Goal: Information Seeking & Learning: Learn about a topic

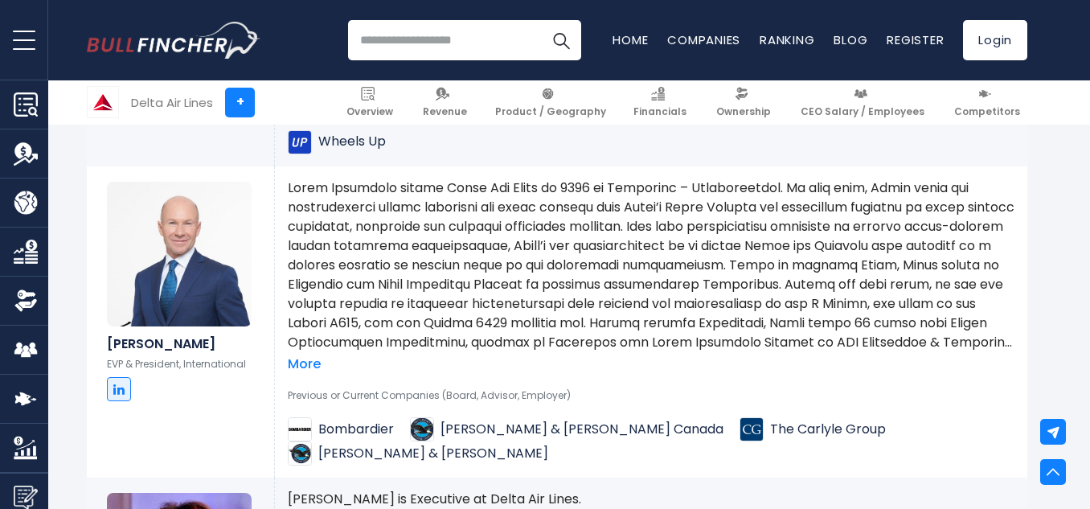
scroll to position [2683, 0]
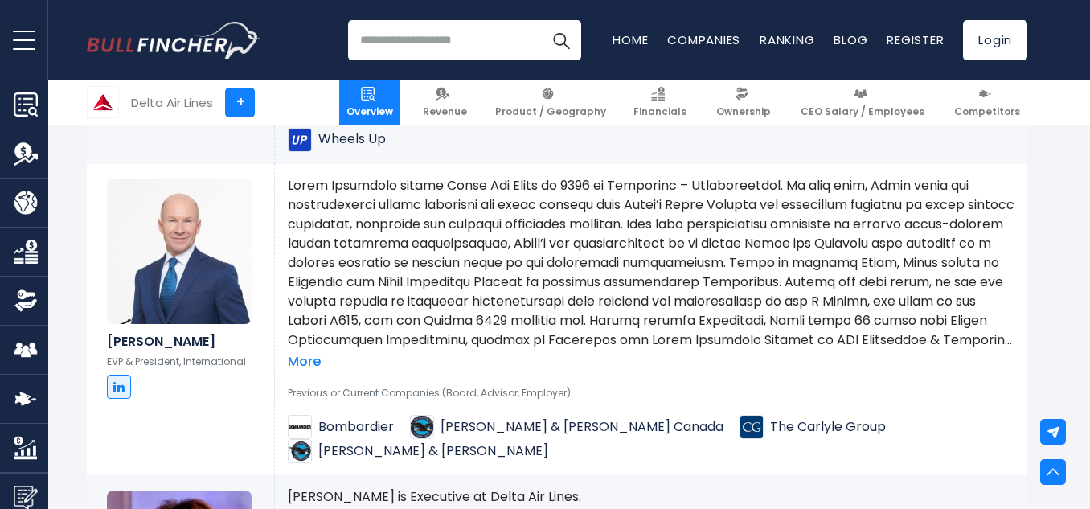
click at [400, 98] on link "Overview" at bounding box center [369, 102] width 61 height 44
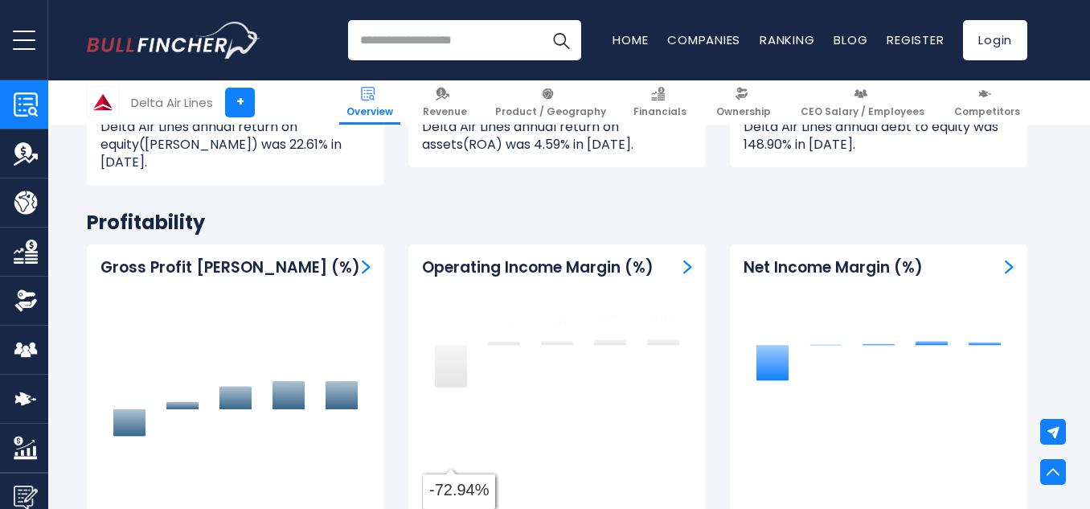
scroll to position [3818, 0]
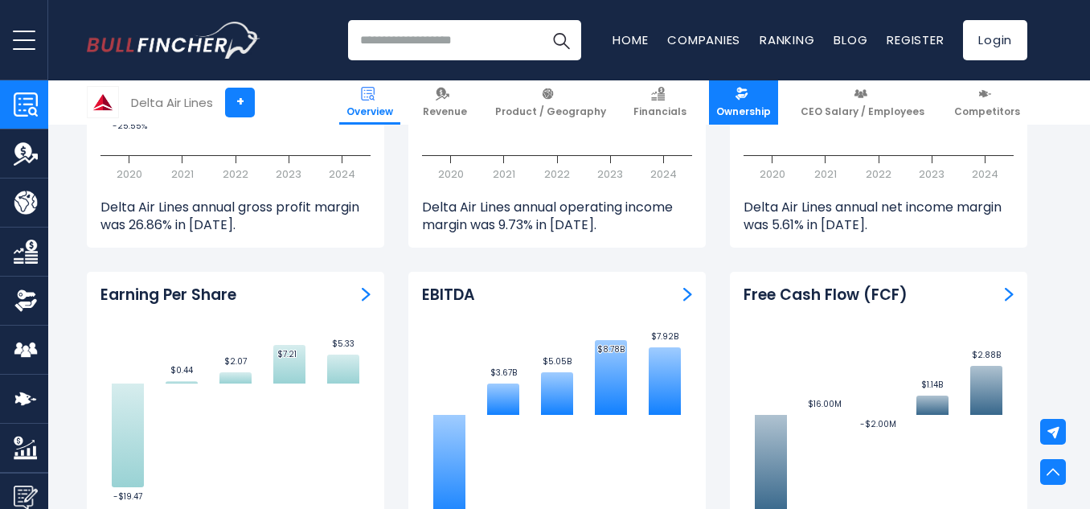
click at [766, 83] on link "Ownership" at bounding box center [743, 102] width 69 height 44
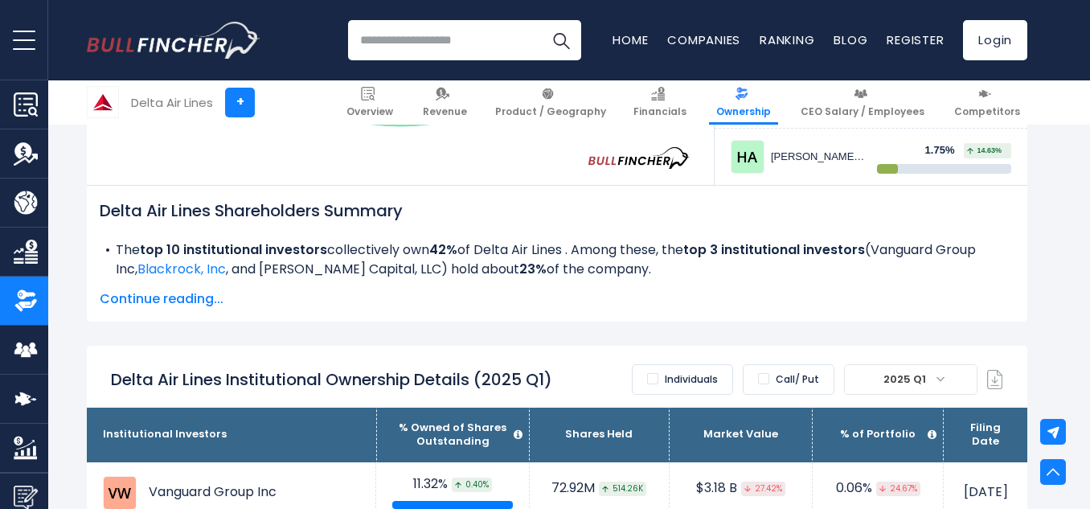
scroll to position [831, 0]
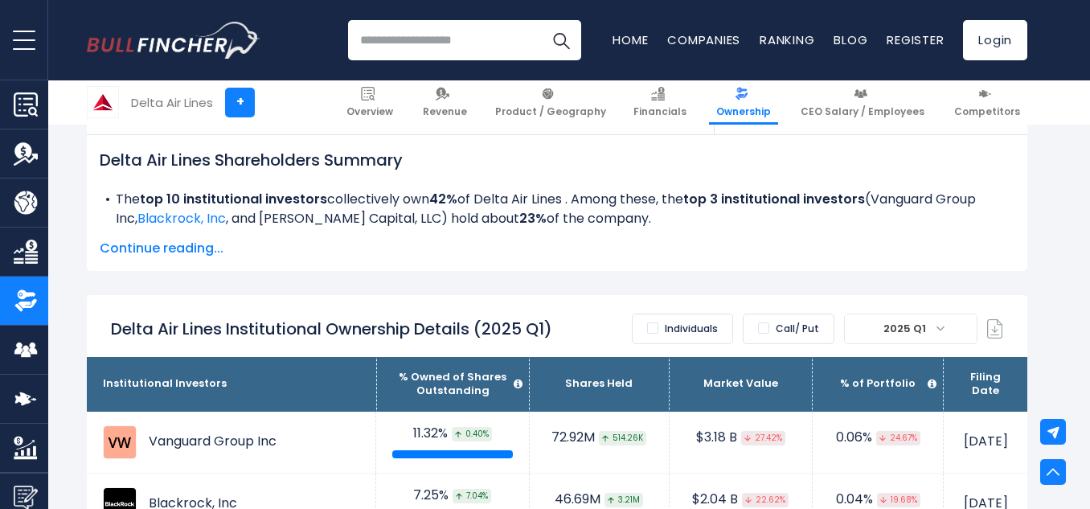
click at [797, 245] on span "Continue reading..." at bounding box center [557, 248] width 915 height 19
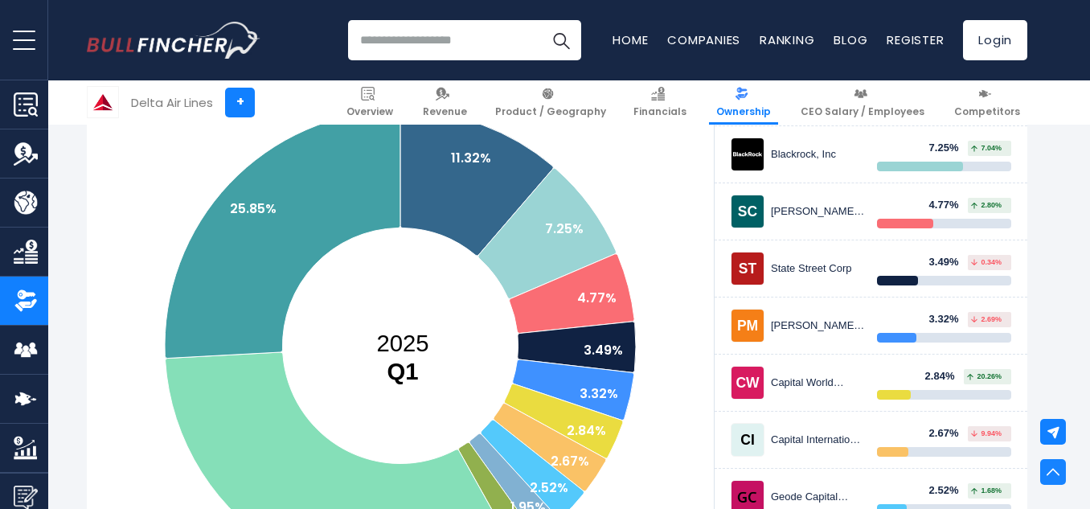
scroll to position [0, 0]
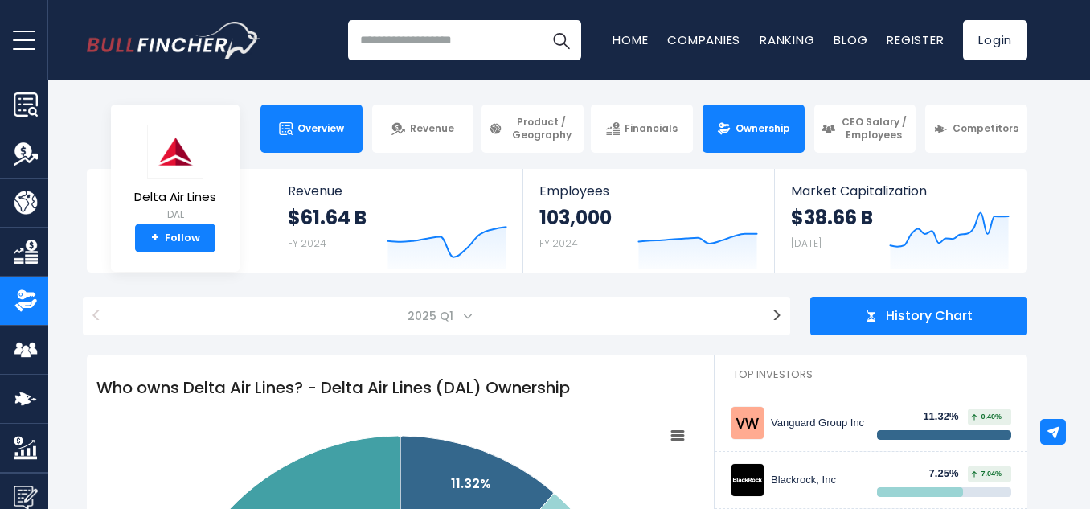
click at [310, 147] on link "Overview" at bounding box center [311, 129] width 102 height 48
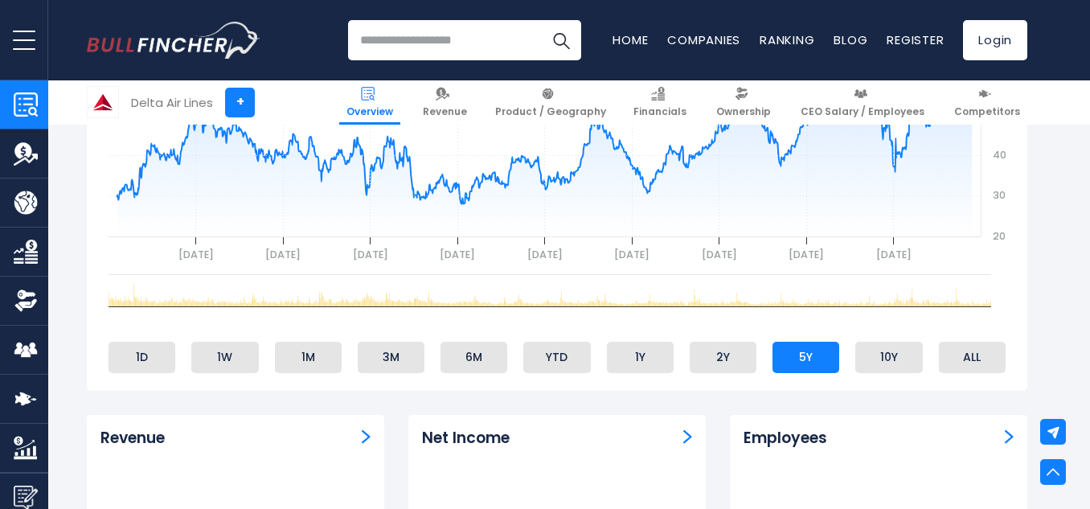
scroll to position [1077, 0]
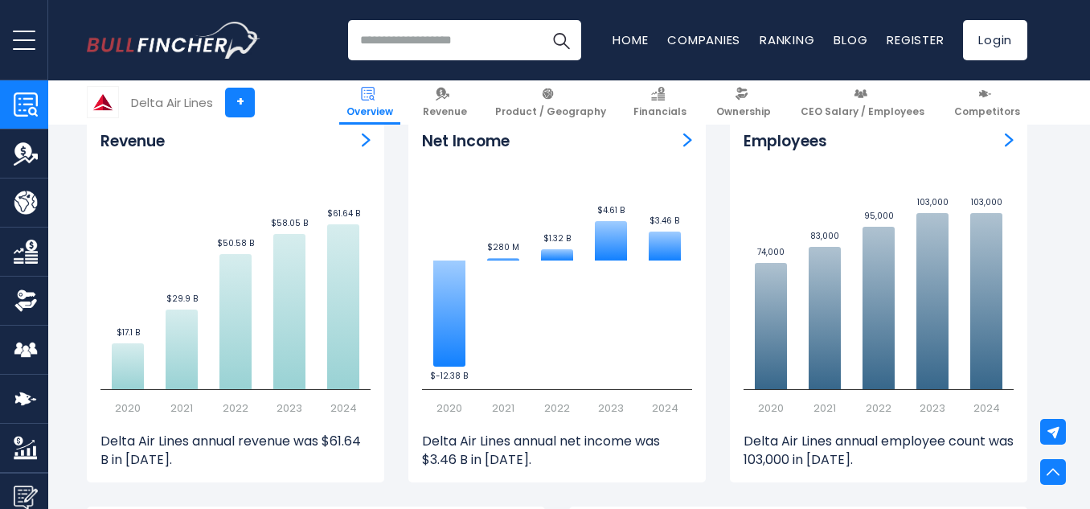
click at [756, 107] on span "Ownership" at bounding box center [743, 111] width 55 height 13
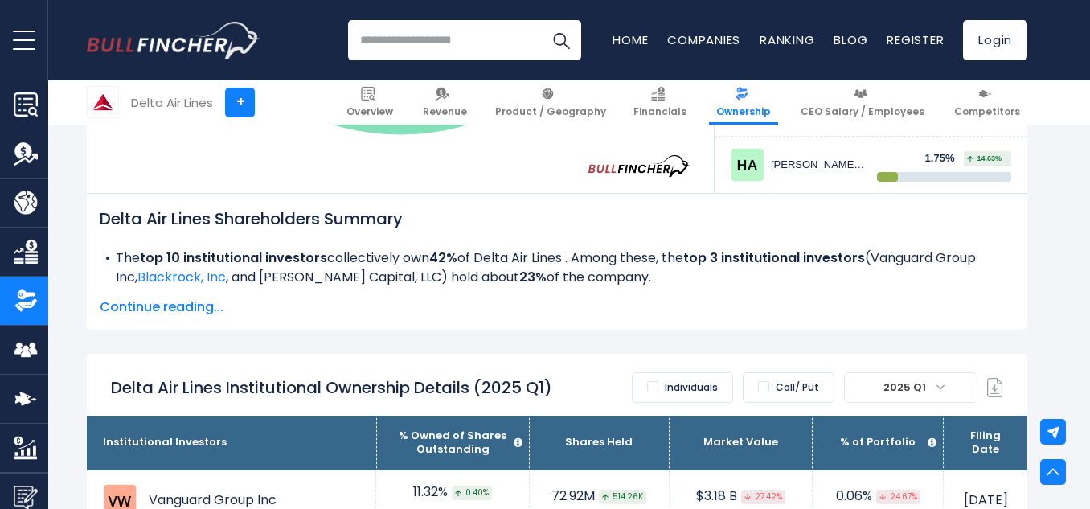
scroll to position [773, 0]
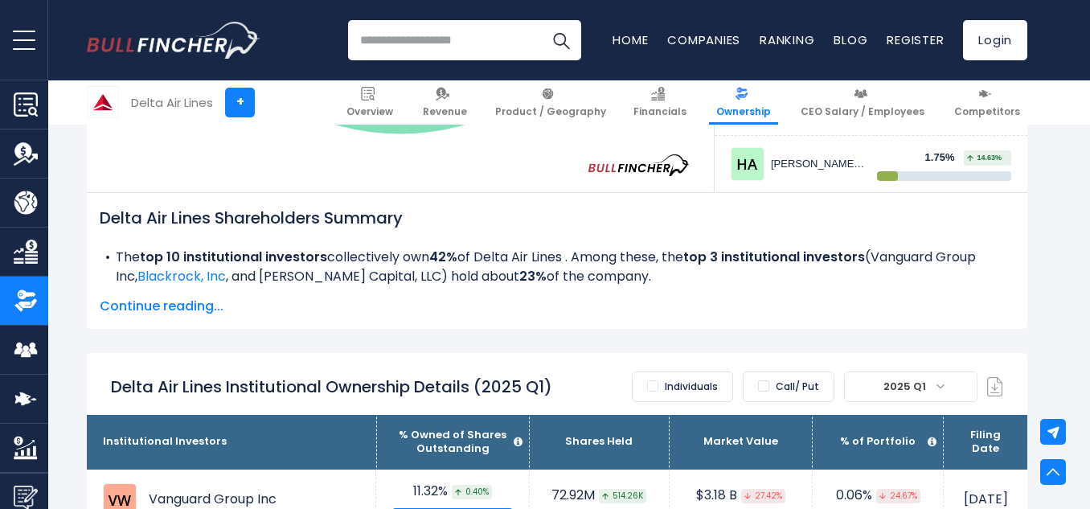
click at [195, 307] on span "Continue reading..." at bounding box center [557, 306] width 915 height 19
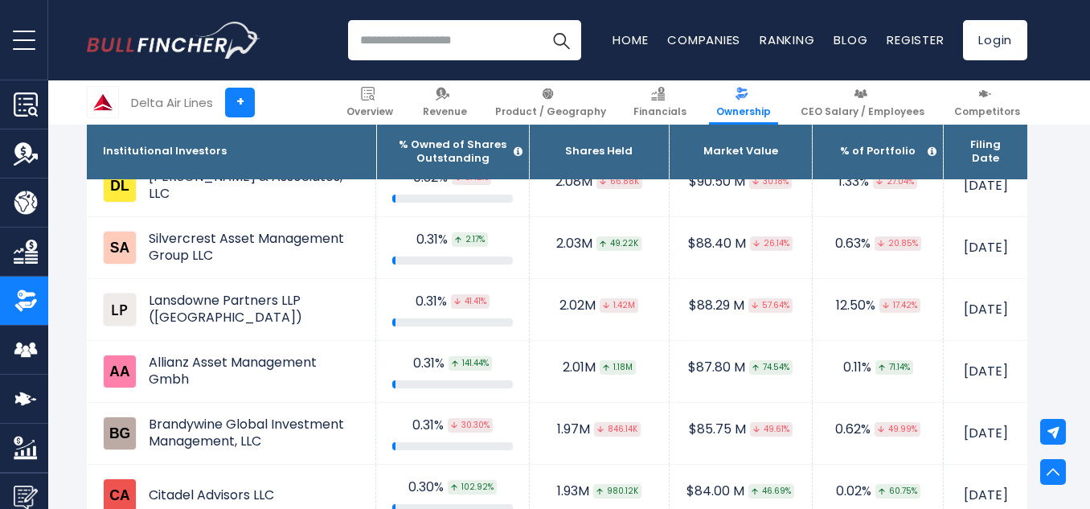
scroll to position [3928, 0]
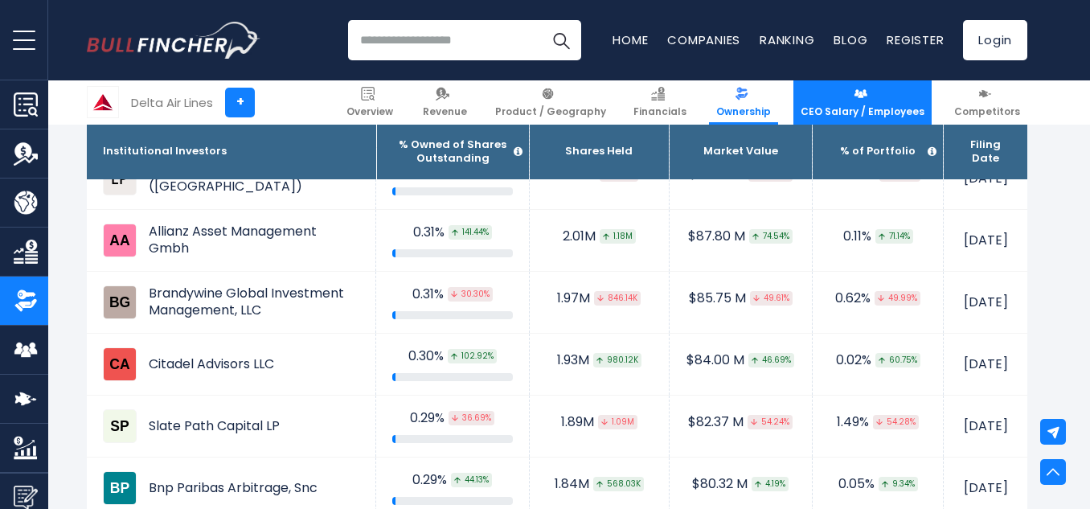
click at [867, 93] on img at bounding box center [861, 94] width 14 height 14
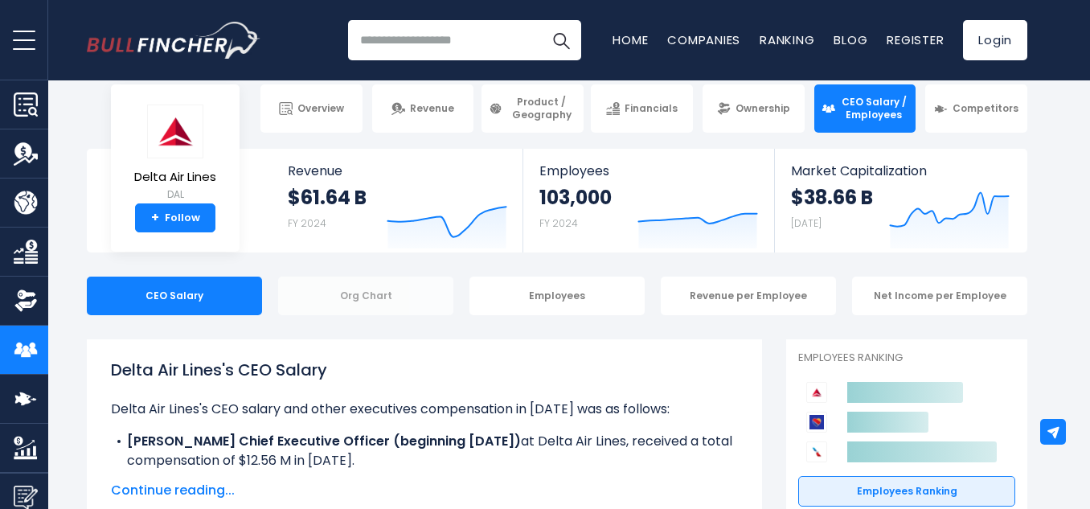
click at [350, 310] on div "Org Chart" at bounding box center [365, 296] width 175 height 39
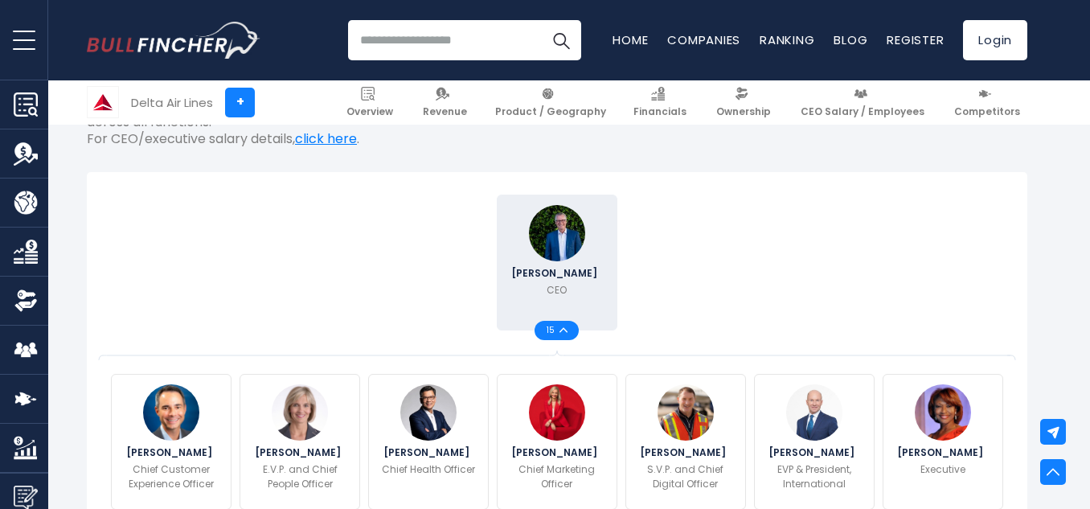
scroll to position [360, 0]
click at [556, 327] on span "15" at bounding box center [553, 331] width 13 height 8
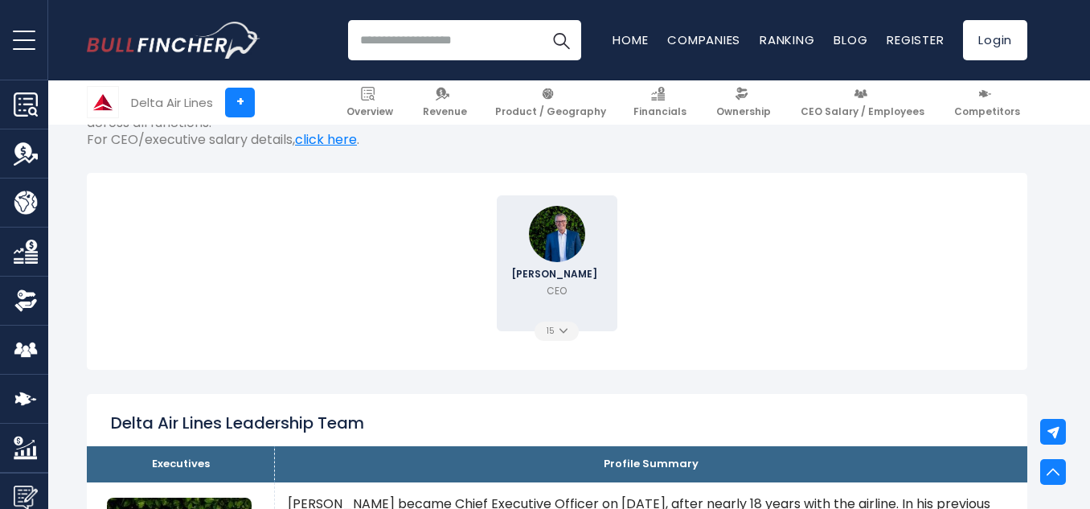
click at [556, 327] on span "15" at bounding box center [553, 331] width 13 height 8
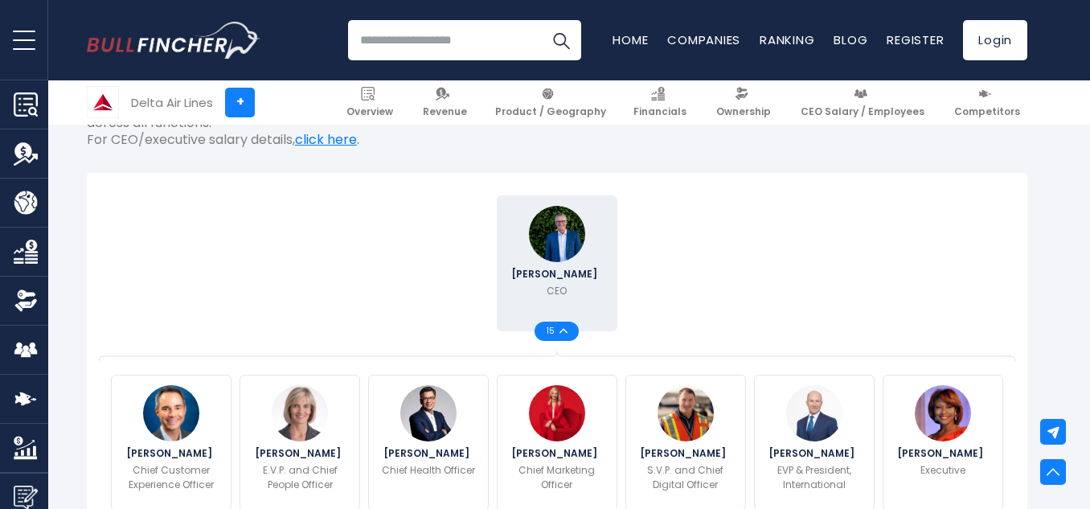
click at [449, 297] on div at bounding box center [428, 263] width 129 height 144
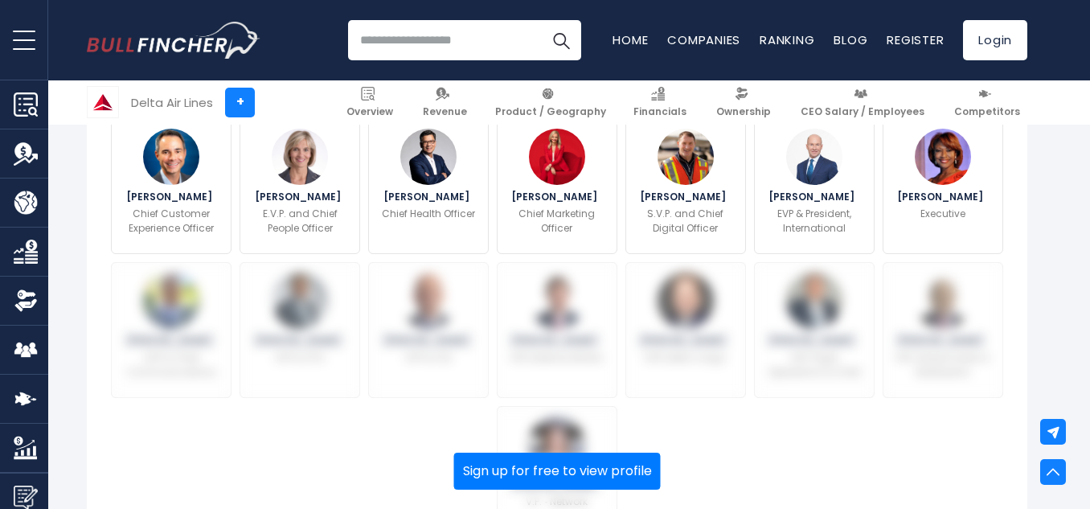
scroll to position [616, 0]
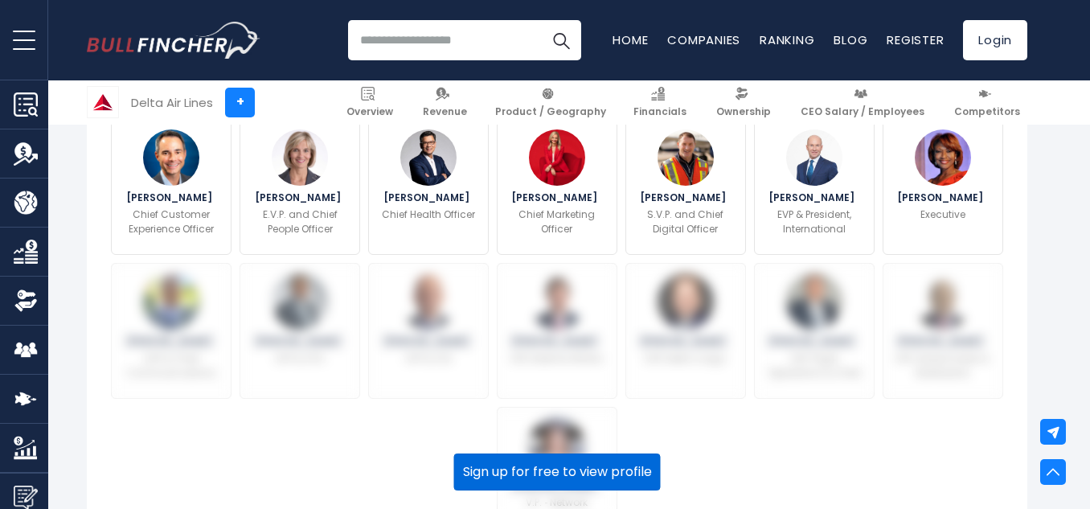
click at [527, 453] on button "Sign up for free to view profile" at bounding box center [557, 471] width 207 height 37
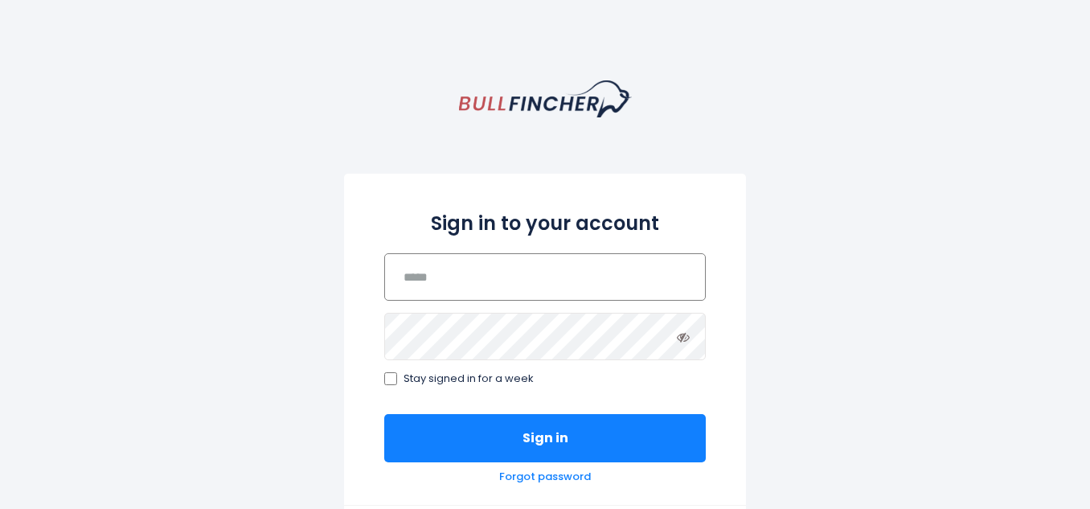
click at [526, 275] on input "email" at bounding box center [545, 276] width 322 height 47
type input "**********"
click at [478, 381] on span "Stay signed in for a week" at bounding box center [469, 379] width 130 height 14
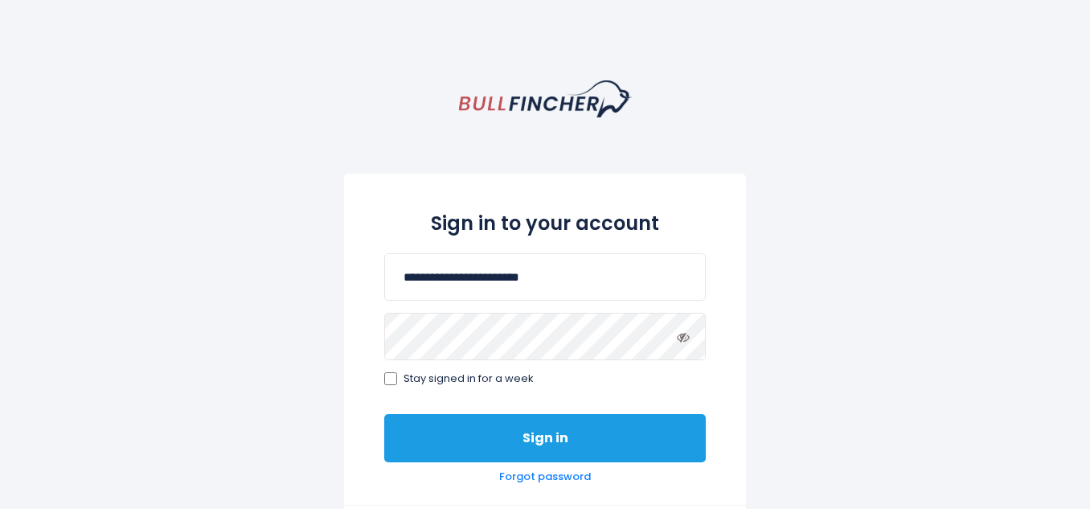
click at [515, 429] on button "Sign in" at bounding box center [545, 438] width 322 height 48
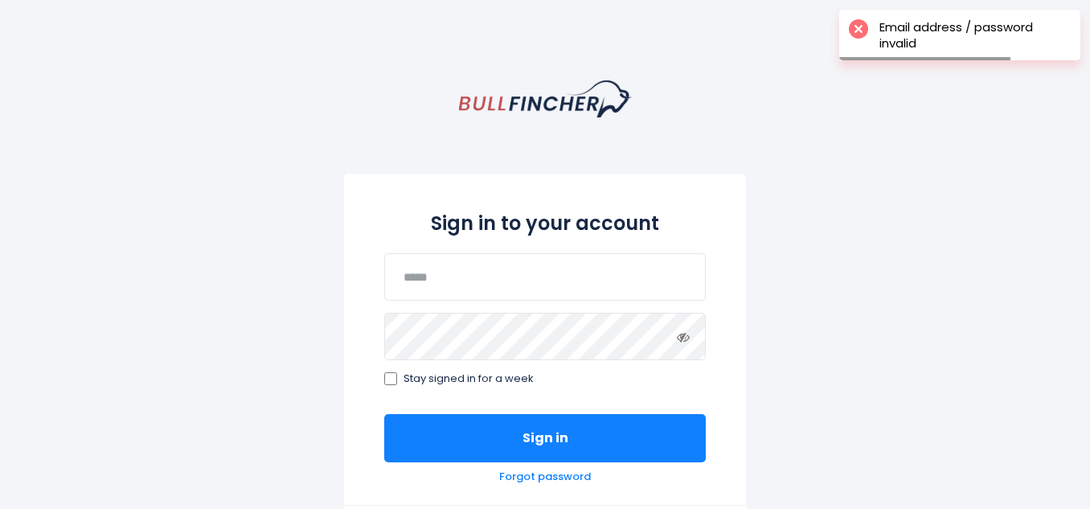
scroll to position [112, 0]
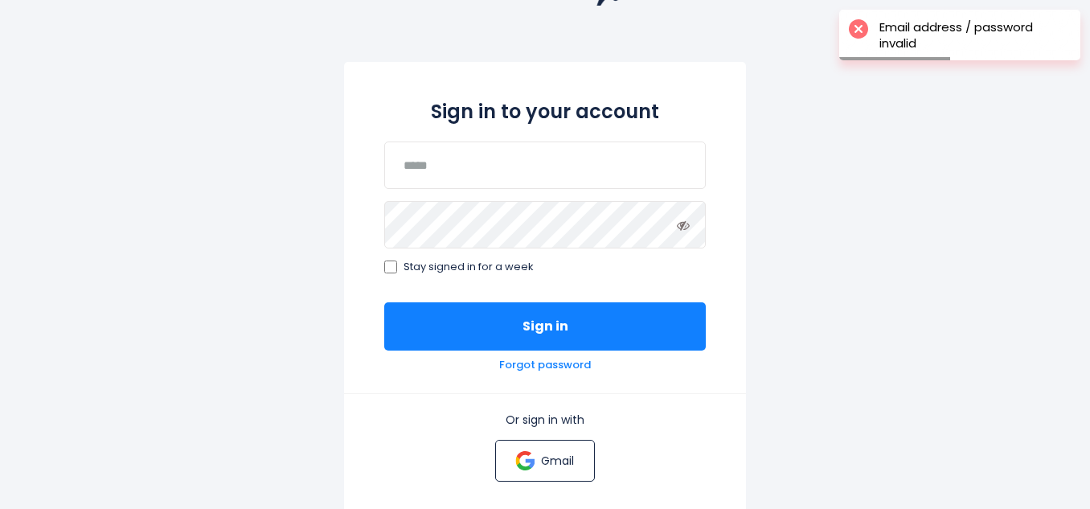
click at [537, 457] on link "Gmail" at bounding box center [544, 461] width 99 height 42
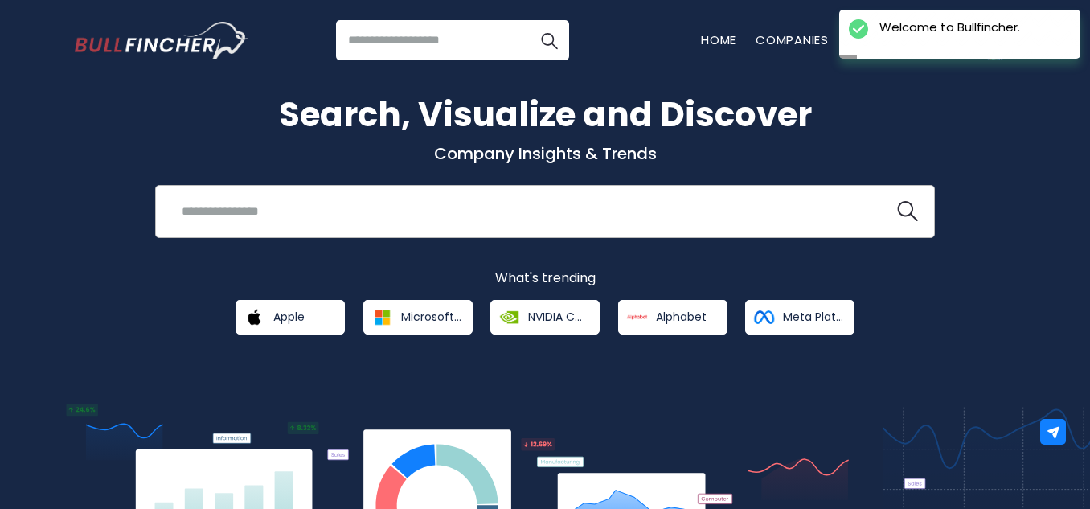
drag, startPoint x: 0, startPoint y: 0, endPoint x: 372, endPoint y: 203, distance: 423.8
click at [372, 203] on input "search" at bounding box center [525, 211] width 706 height 30
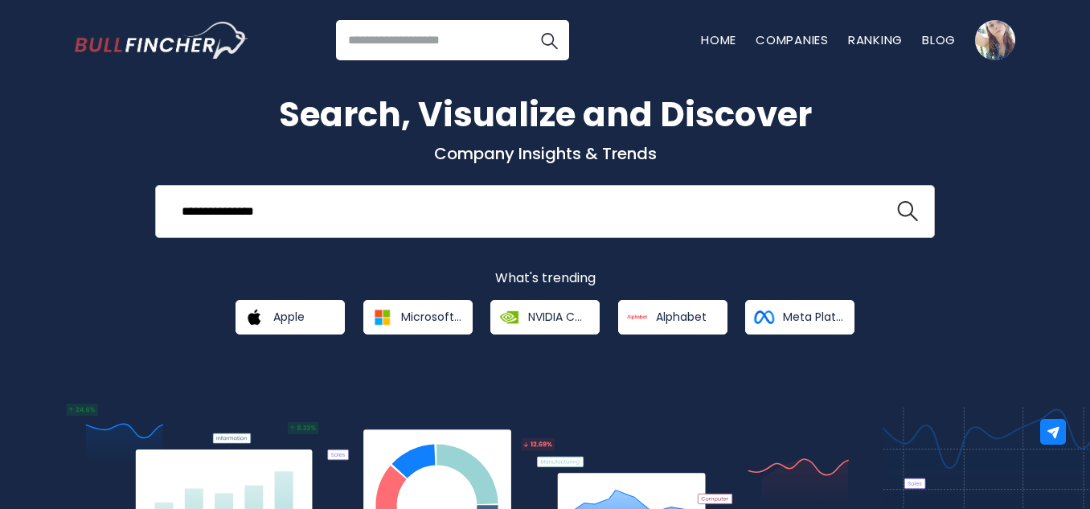
type input "**********"
click at [897, 201] on button at bounding box center [907, 211] width 21 height 21
click at [904, 211] on img "search icon" at bounding box center [907, 211] width 21 height 21
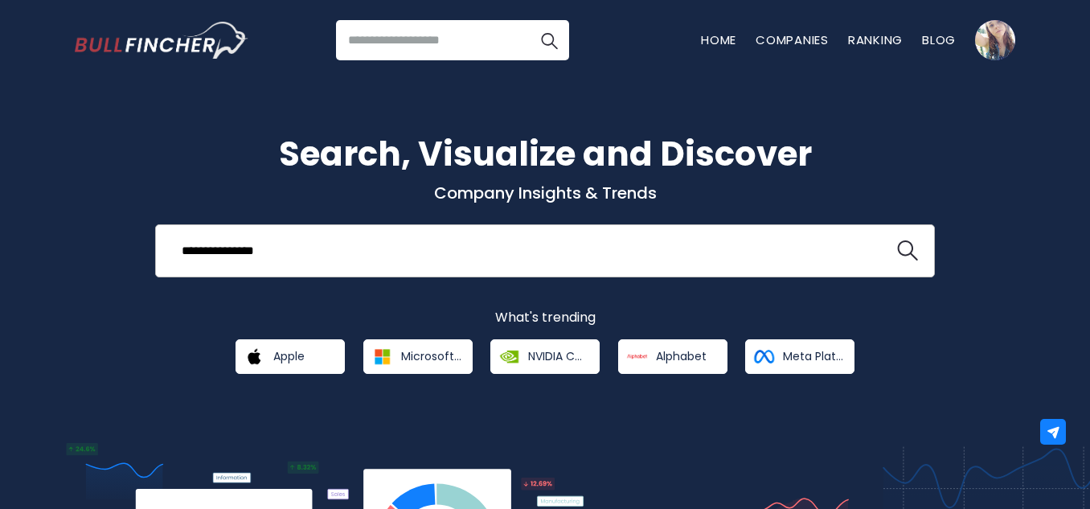
click at [342, 242] on input "**********" at bounding box center [525, 251] width 706 height 30
click at [897, 240] on button at bounding box center [907, 250] width 21 height 21
click at [920, 256] on div "**********" at bounding box center [545, 250] width 780 height 53
click at [911, 253] on img "search icon" at bounding box center [907, 250] width 21 height 21
click at [461, 43] on input "search" at bounding box center [452, 40] width 233 height 40
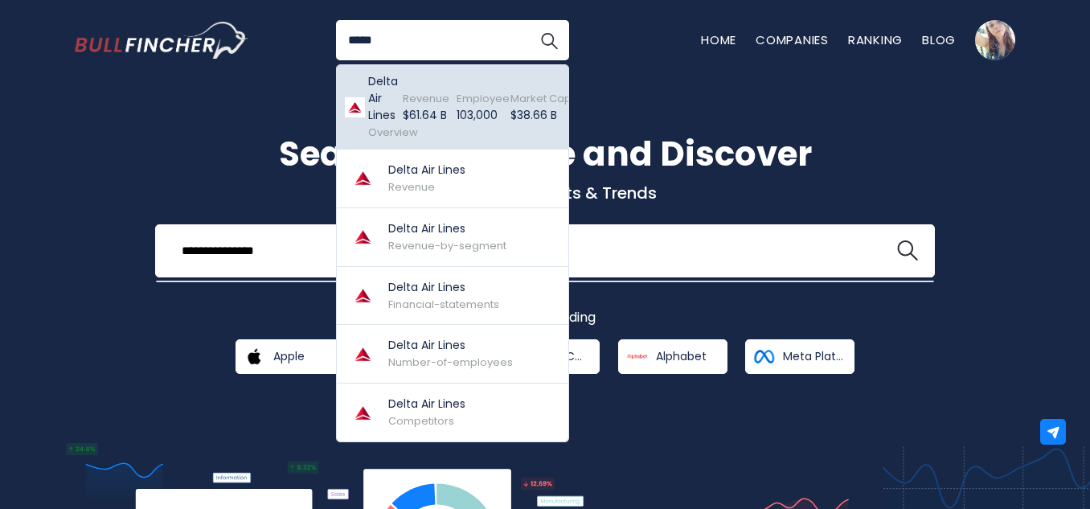
type input "*****"
click at [406, 96] on span "Revenue" at bounding box center [426, 98] width 47 height 15
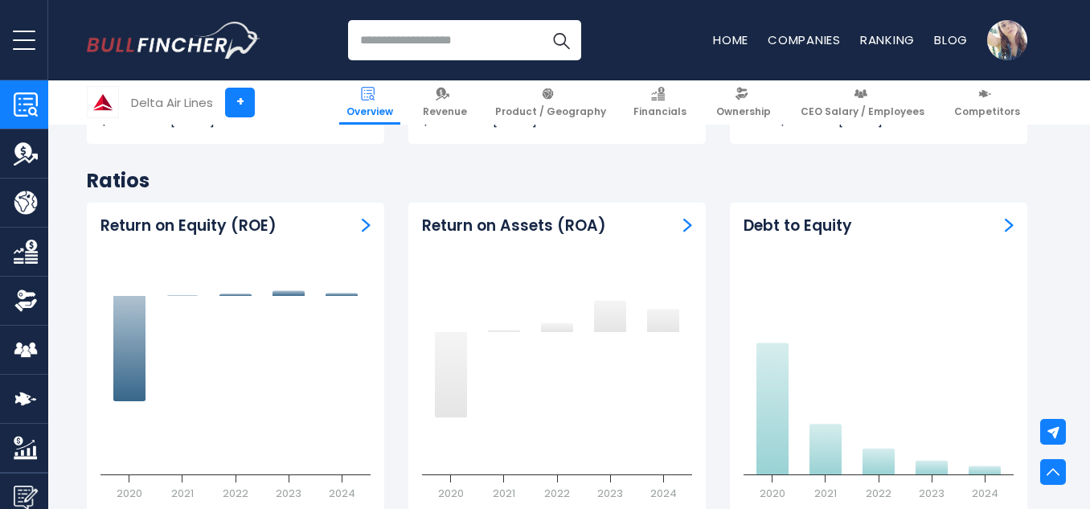
scroll to position [3340, 0]
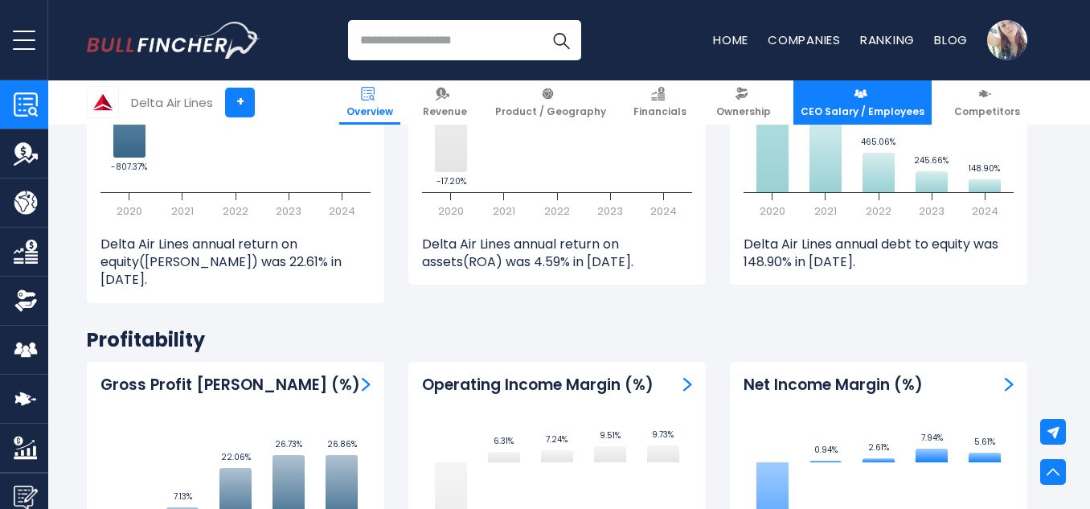
click at [856, 102] on link "CEO Salary / Employees" at bounding box center [863, 102] width 138 height 44
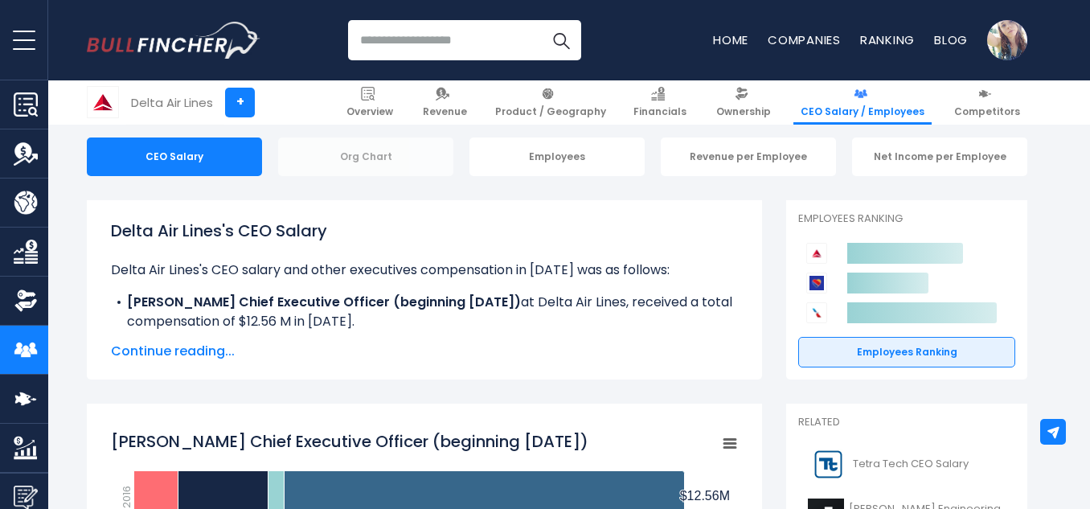
click at [359, 162] on div "Org Chart" at bounding box center [365, 156] width 175 height 39
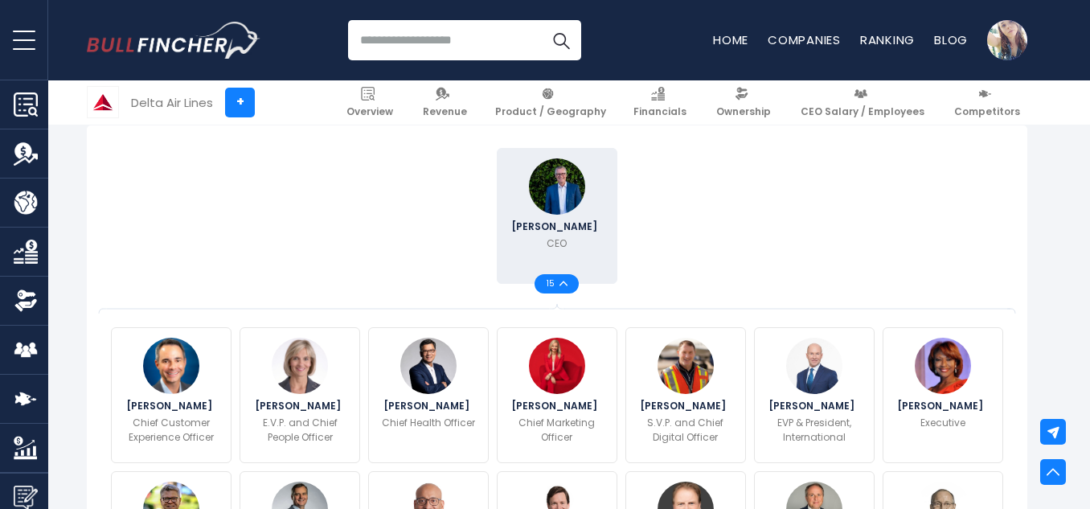
scroll to position [407, 0]
click at [920, 231] on div "[PERSON_NAME] CEO 15" at bounding box center [557, 217] width 900 height 144
drag, startPoint x: 920, startPoint y: 231, endPoint x: 470, endPoint y: 188, distance: 451.4
click at [470, 188] on div at bounding box center [428, 217] width 129 height 144
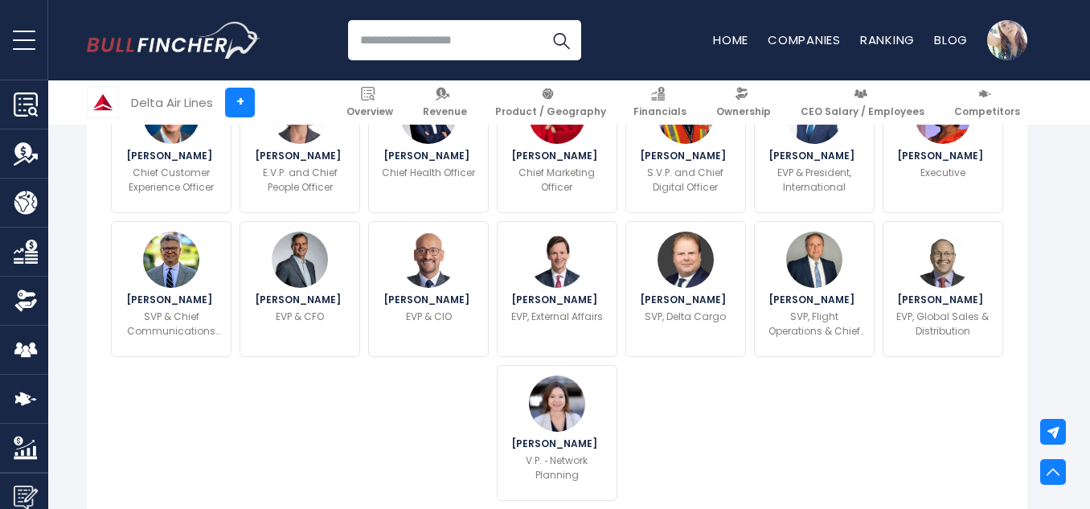
scroll to position [657, 0]
click at [779, 474] on div "[PERSON_NAME] Chief Customer Experience Officer [PERSON_NAME] [PERSON_NAME]" at bounding box center [557, 290] width 900 height 432
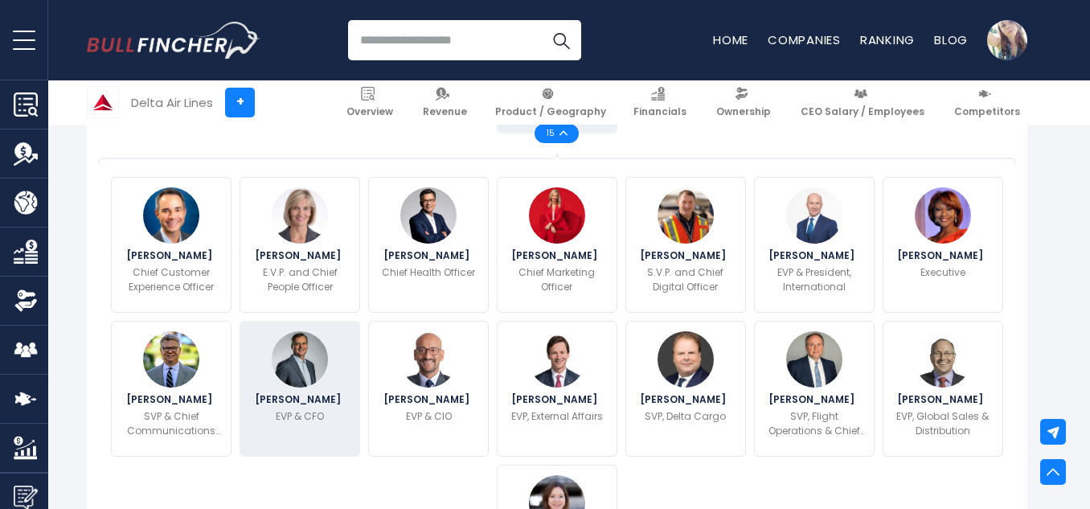
scroll to position [559, 0]
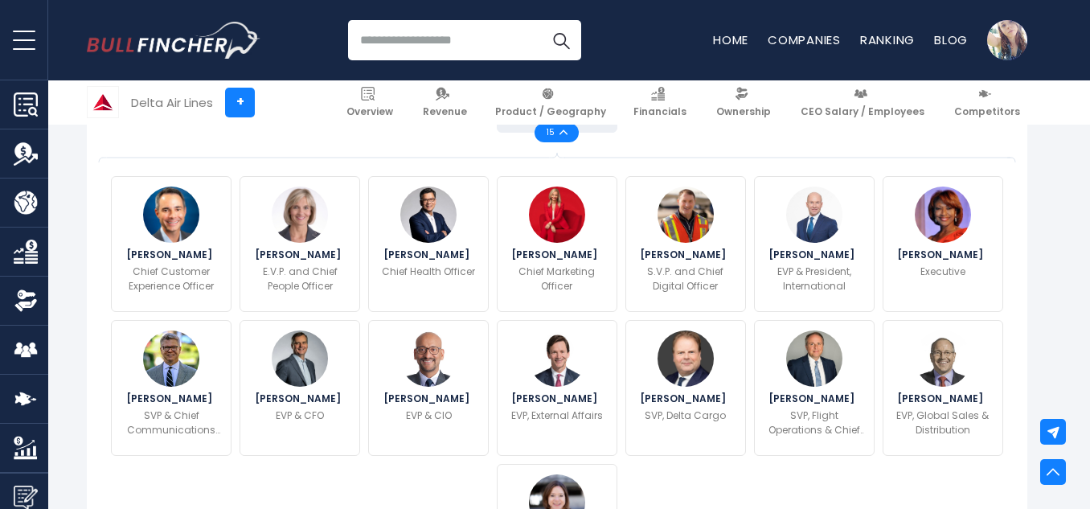
click at [301, 487] on div "[PERSON_NAME] Chief Customer Experience Officer [PERSON_NAME] [PERSON_NAME]" at bounding box center [557, 388] width 900 height 432
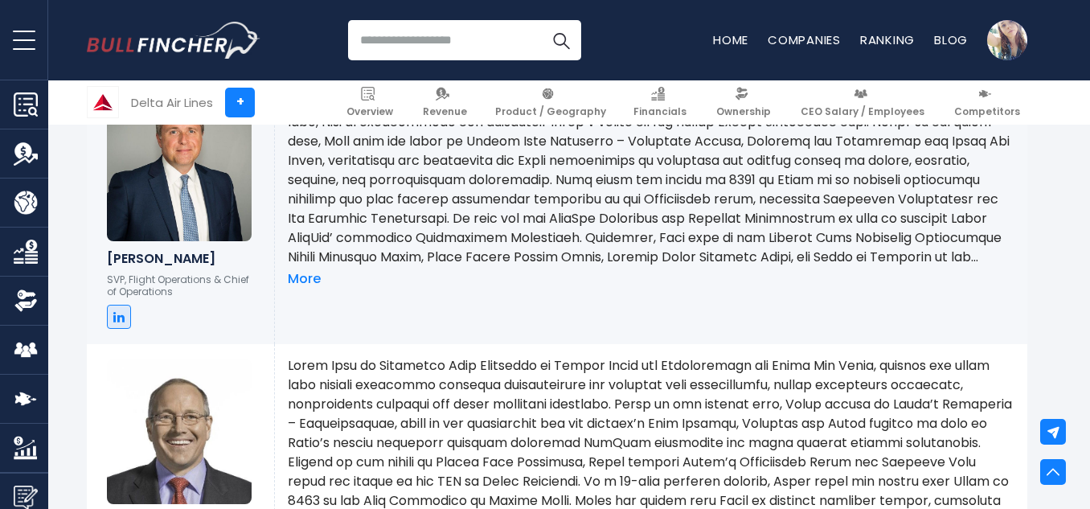
scroll to position [4652, 0]
click at [712, 396] on p at bounding box center [651, 442] width 727 height 174
